Goal: Task Accomplishment & Management: Complete application form

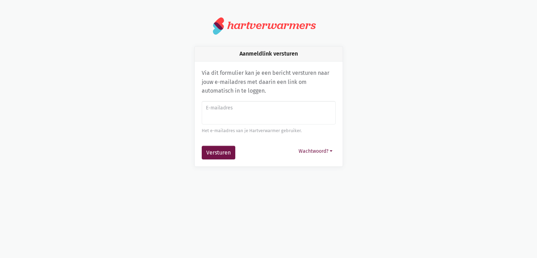
click at [229, 121] on input "E-mailadres" at bounding box center [269, 113] width 134 height 24
type input "[EMAIL_ADDRESS][DOMAIN_NAME]"
click at [220, 155] on button "Versturen" at bounding box center [219, 153] width 34 height 14
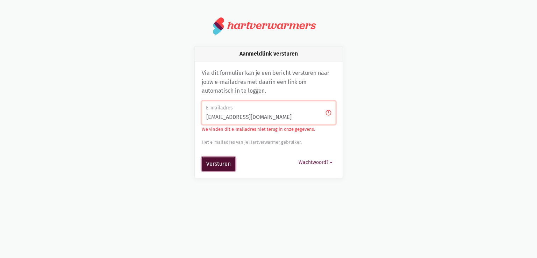
click at [222, 163] on button "Versturen" at bounding box center [219, 164] width 34 height 14
drag, startPoint x: 274, startPoint y: 115, endPoint x: 248, endPoint y: 117, distance: 26.0
click at [248, 117] on input "[EMAIL_ADDRESS][DOMAIN_NAME]" at bounding box center [269, 113] width 134 height 24
type input "kato.mignolet@zorgbedrijfsinttruiden.be"
click at [266, 171] on div "Via dit formulier kan je een bericht versturen naar jouw e-mailadres met daarin…" at bounding box center [269, 120] width 148 height 116
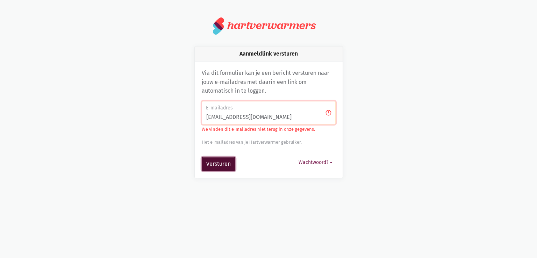
click at [215, 165] on button "Versturen" at bounding box center [219, 164] width 34 height 14
